Goal: Task Accomplishment & Management: Manage account settings

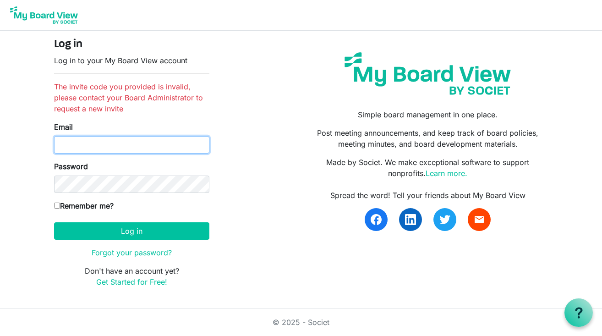
click at [135, 149] on input "Email" at bounding box center [131, 144] width 155 height 17
type input "lisanewman825@mac.com"
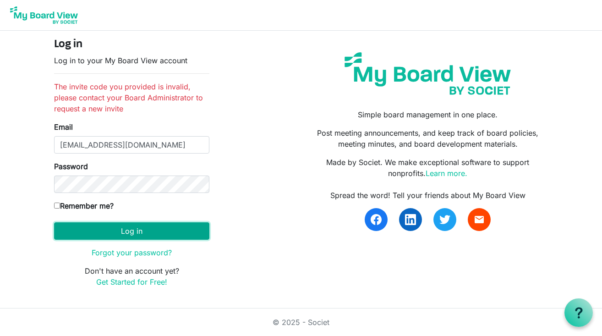
click at [134, 233] on button "Log in" at bounding box center [131, 230] width 155 height 17
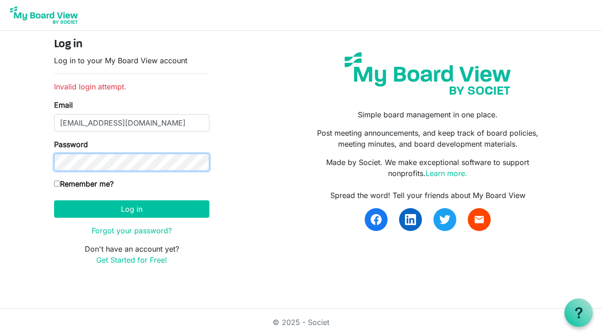
click at [54, 200] on button "Log in" at bounding box center [131, 208] width 155 height 17
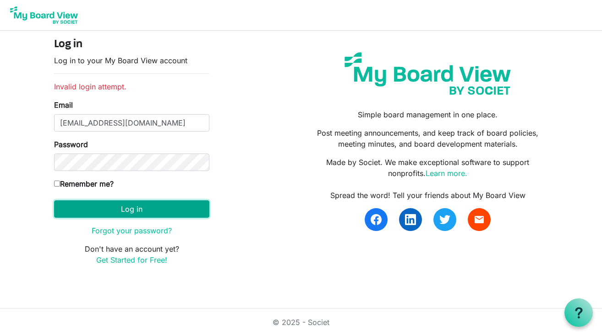
click at [149, 202] on button "Log in" at bounding box center [131, 208] width 155 height 17
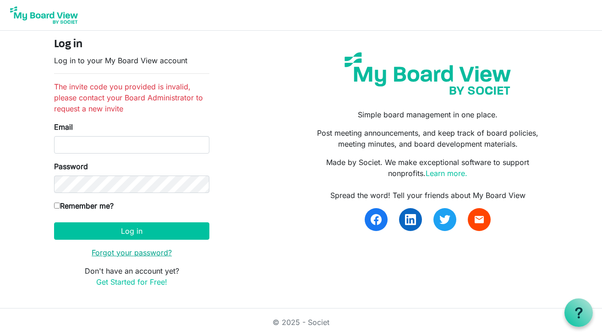
click at [136, 253] on link "Forgot your password?" at bounding box center [132, 252] width 80 height 9
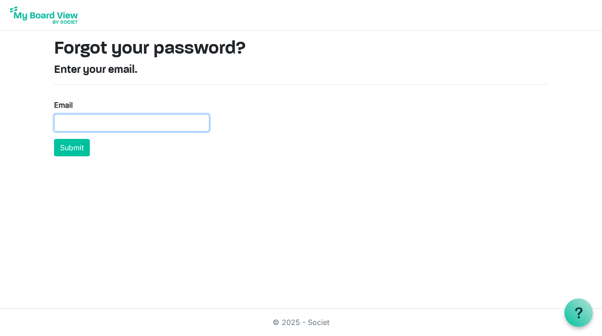
click at [87, 123] on input "Email" at bounding box center [131, 122] width 155 height 17
type input "lisanewman825@mac.com"
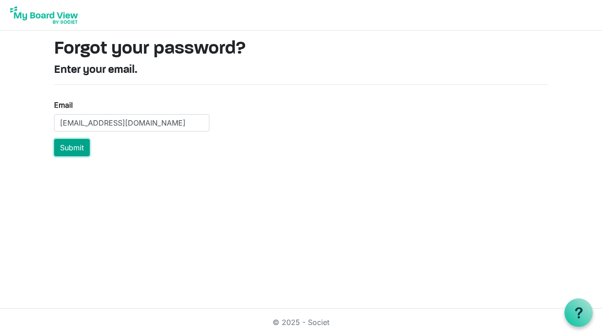
click at [76, 153] on button "Submit" at bounding box center [72, 147] width 36 height 17
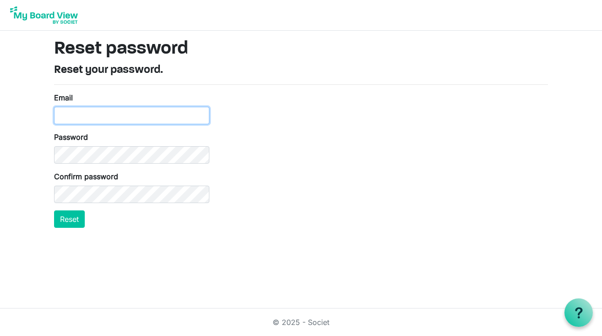
click at [105, 116] on input "Email" at bounding box center [131, 115] width 155 height 17
type input "[EMAIL_ADDRESS][DOMAIN_NAME]"
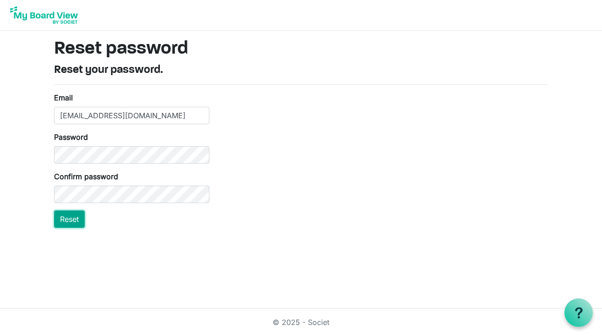
click at [76, 220] on button "Reset" at bounding box center [69, 218] width 31 height 17
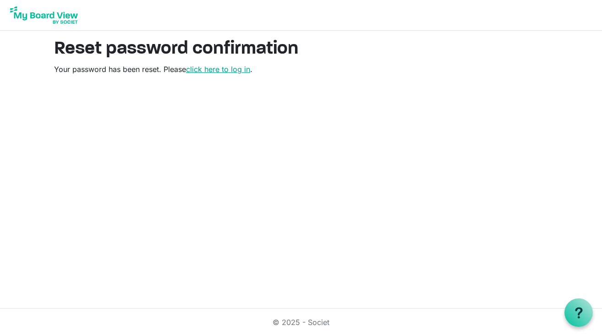
click at [223, 72] on link "click here to log in" at bounding box center [218, 69] width 64 height 9
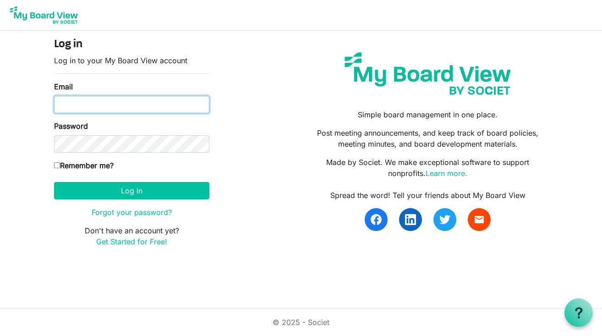
click at [113, 110] on input "Email" at bounding box center [131, 104] width 155 height 17
type input "lisanewman825@mac.com"
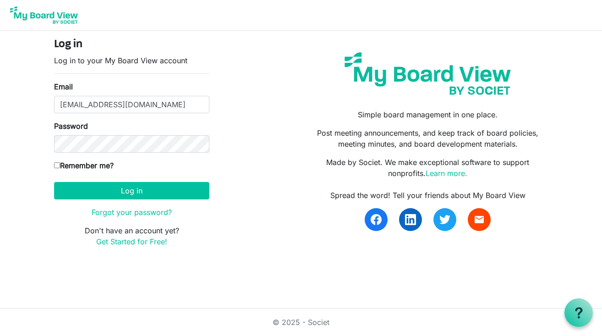
click at [59, 165] on input "Remember me?" at bounding box center [57, 165] width 6 height 6
checkbox input "true"
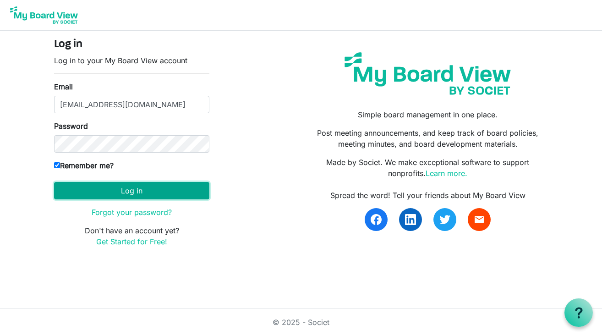
click at [95, 189] on button "Log in" at bounding box center [131, 190] width 155 height 17
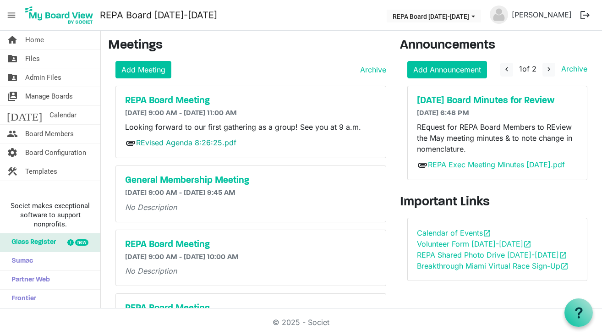
click at [191, 141] on link "REvised Agenda 8:26:25.pdf" at bounding box center [186, 142] width 100 height 9
click at [548, 71] on span "navigate_next" at bounding box center [549, 69] width 8 height 8
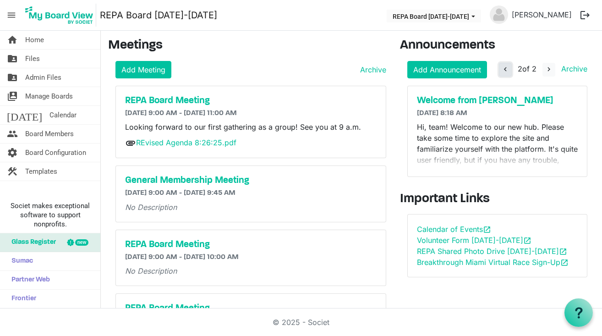
click at [504, 68] on span "navigate_before" at bounding box center [505, 69] width 8 height 8
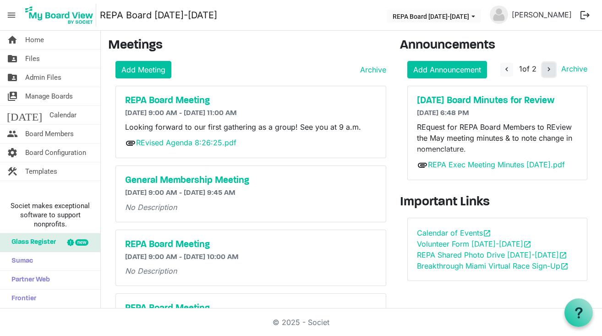
click at [548, 72] on span "navigate_next" at bounding box center [549, 69] width 8 height 8
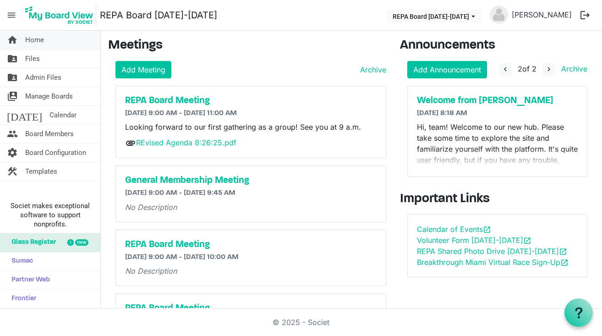
click at [28, 42] on span "Home" at bounding box center [34, 40] width 19 height 18
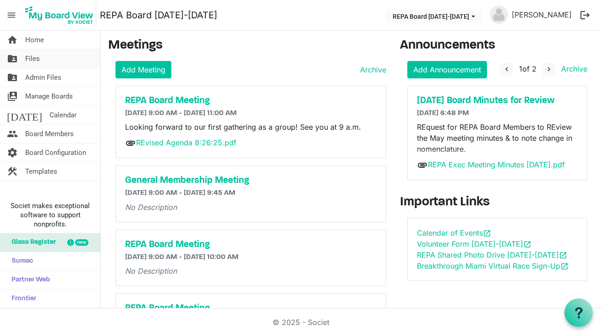
click at [30, 60] on span "Files" at bounding box center [32, 58] width 15 height 18
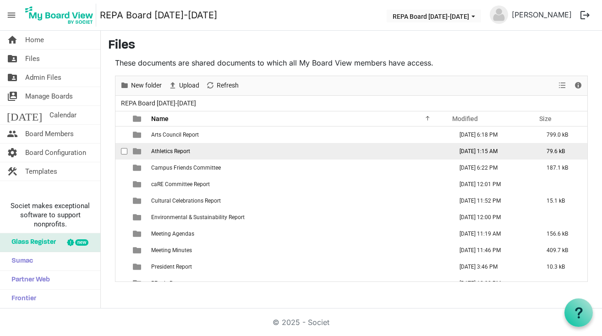
click at [169, 149] on span "Athletics Report" at bounding box center [170, 151] width 39 height 6
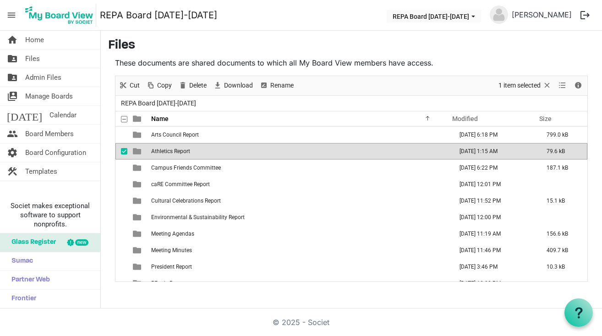
click at [169, 149] on span "Athletics Report" at bounding box center [170, 151] width 39 height 6
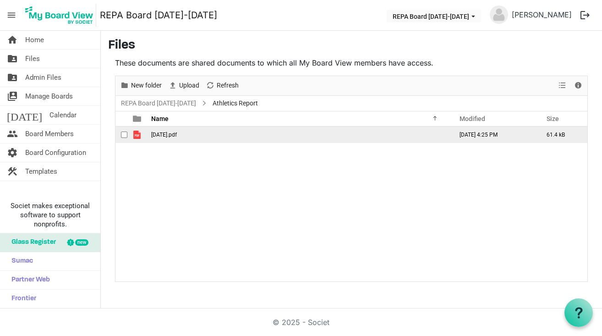
click at [167, 137] on td "August 20.pdf" at bounding box center [298, 134] width 301 height 16
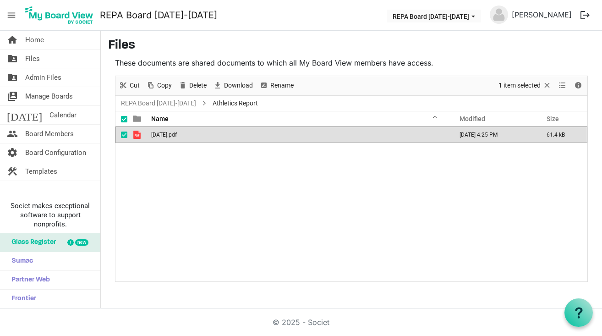
click at [167, 137] on td "August 20.pdf" at bounding box center [298, 134] width 301 height 16
click at [35, 39] on span "Home" at bounding box center [34, 40] width 19 height 18
